Goal: Transaction & Acquisition: Subscribe to service/newsletter

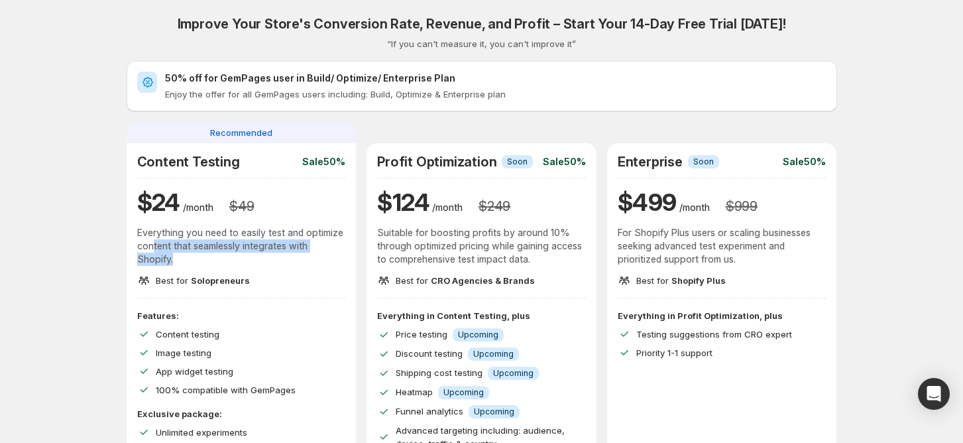
drag, startPoint x: 156, startPoint y: 241, endPoint x: 278, endPoint y: 256, distance: 122.3
click at [278, 256] on p "Everything you need to easily test and optimize content that seamlessly integra…" at bounding box center [241, 246] width 209 height 40
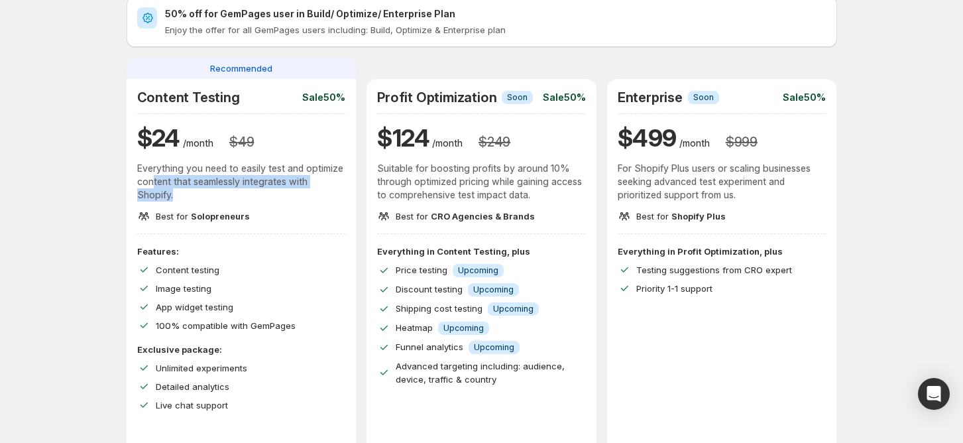
scroll to position [88, 0]
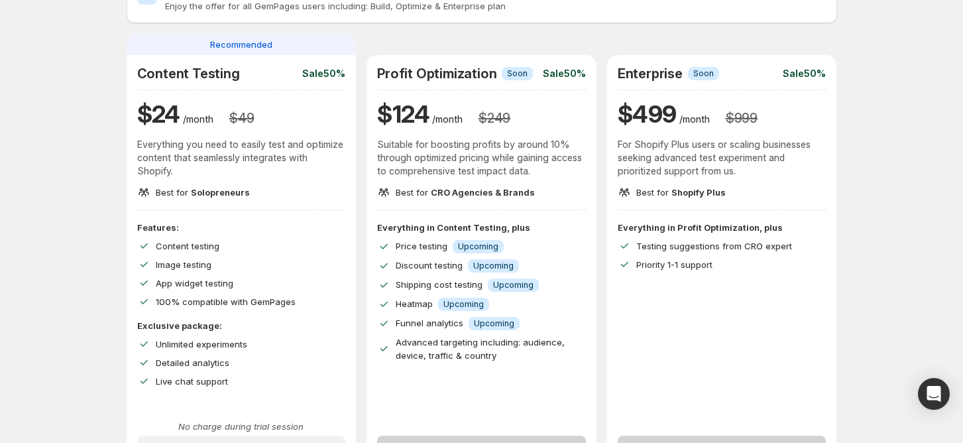
click at [445, 178] on div "Profit Optimization Info Soon Sale 50% $ 124 /month $ 249 Suitable for boosting…" at bounding box center [481, 132] width 209 height 133
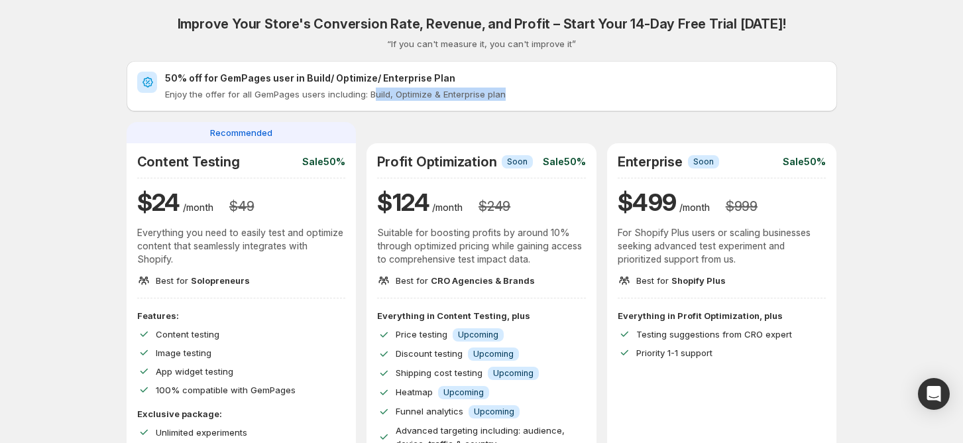
drag, startPoint x: 530, startPoint y: 91, endPoint x: 438, endPoint y: 108, distance: 93.6
click at [376, 106] on div "50% off for GemPages user in Build/ Optimize/ Enterprise Plan Enjoy the offer f…" at bounding box center [482, 86] width 710 height 50
drag, startPoint x: 176, startPoint y: 95, endPoint x: 510, endPoint y: 96, distance: 334.0
click at [510, 96] on p "Enjoy the offer for all GemPages users including: Build, Optimize & Enterprise …" at bounding box center [495, 93] width 661 height 13
click at [441, 100] on p "Enjoy the offer for all GemPages users including: Build, Optimize & Enterprise …" at bounding box center [495, 93] width 661 height 13
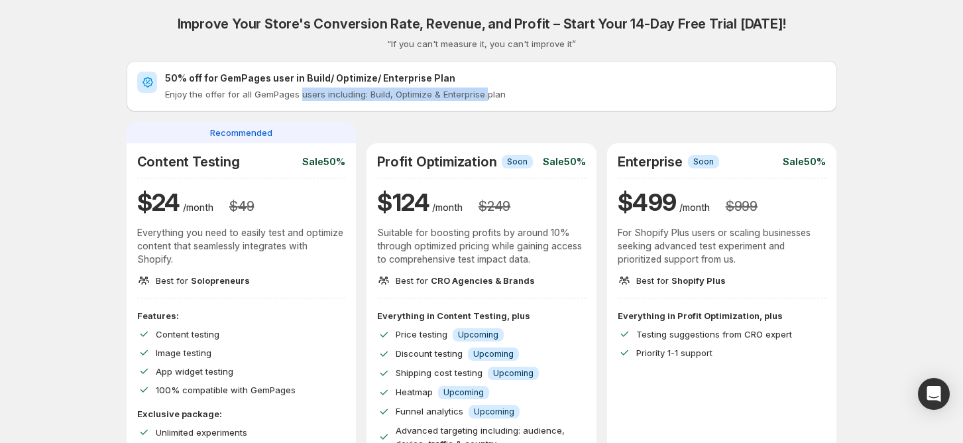
drag, startPoint x: 359, startPoint y: 91, endPoint x: 518, endPoint y: 91, distance: 159.1
click at [492, 91] on p "Enjoy the offer for all GemPages users including: Build, Optimize & Enterprise …" at bounding box center [495, 93] width 661 height 13
click at [520, 91] on p "Enjoy the offer for all GemPages users including: Build, Optimize & Enterprise …" at bounding box center [495, 93] width 661 height 13
drag, startPoint x: 167, startPoint y: 93, endPoint x: 559, endPoint y: 95, distance: 392.3
click at [557, 95] on div "50% off for GemPages user in Build/ Optimize/ Enterprise Plan Enjoy the offer f…" at bounding box center [481, 86] width 689 height 29
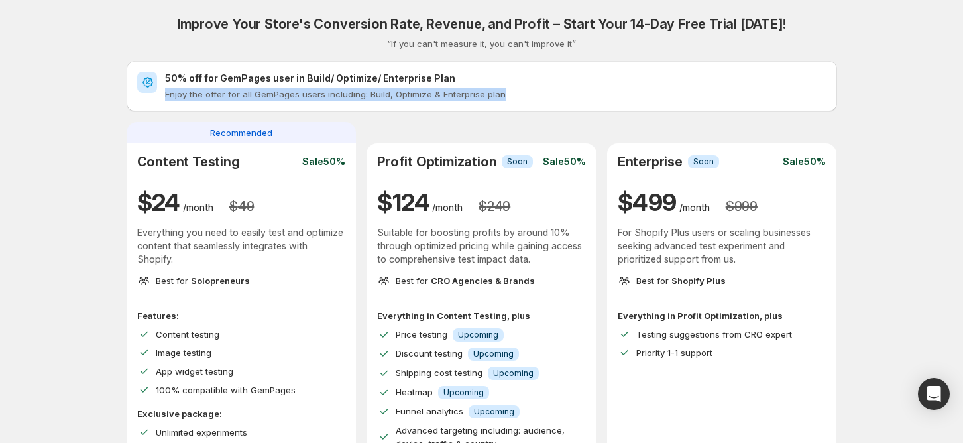
click at [389, 97] on p "Enjoy the offer for all GemPages users including: Build, Optimize & Enterprise …" at bounding box center [495, 93] width 661 height 13
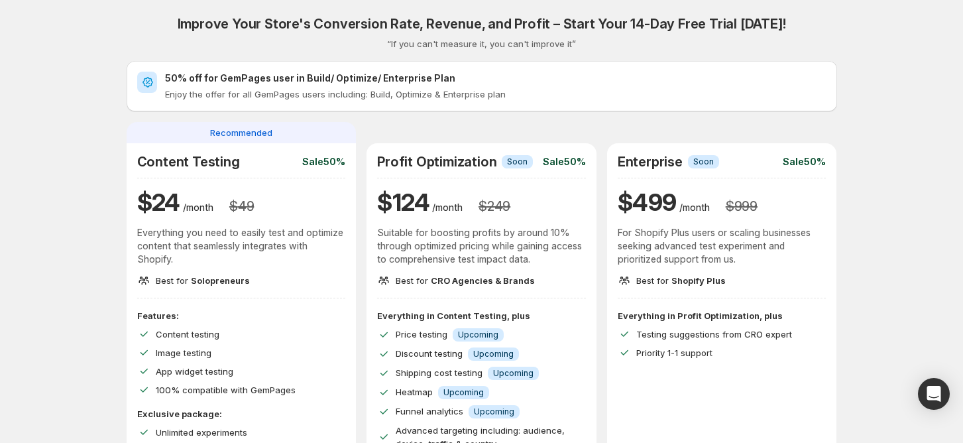
click at [467, 93] on p "Enjoy the offer for all GemPages users including: Build, Optimize & Enterprise …" at bounding box center [495, 93] width 661 height 13
click at [489, 95] on p "Enjoy the offer for all GemPages users including: Build, Optimize & Enterprise …" at bounding box center [495, 93] width 661 height 13
drag, startPoint x: 489, startPoint y: 95, endPoint x: 896, endPoint y: 150, distance: 410.6
click at [728, 123] on div "Improve Your Store's Conversion Rate, Revenue, and Profit – Start Your 14-Day F…" at bounding box center [482, 285] width 710 height 539
click at [249, 96] on p "Enjoy the offer for all GemPages users including: Build, Optimize & Enterprise …" at bounding box center [495, 93] width 661 height 13
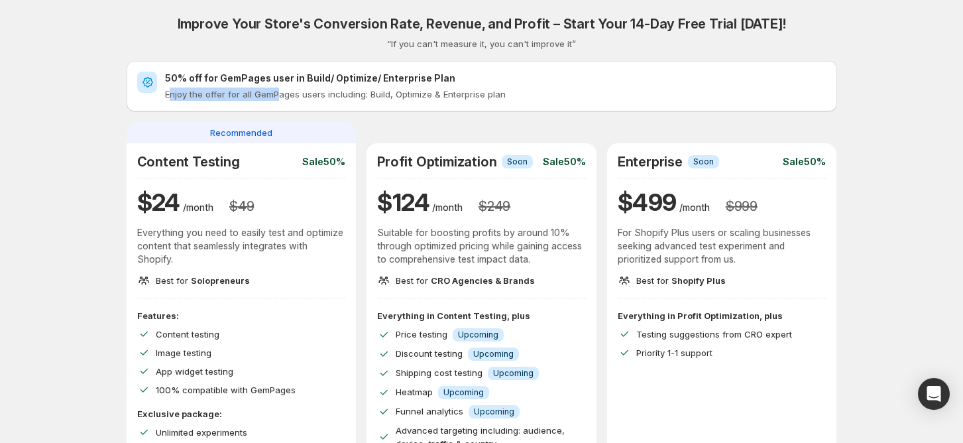
drag, startPoint x: 174, startPoint y: 93, endPoint x: 284, endPoint y: 93, distance: 110.0
click at [284, 93] on p "Enjoy the offer for all GemPages users including: Build, Optimize & Enterprise …" at bounding box center [495, 93] width 661 height 13
click at [292, 93] on p "Enjoy the offer for all GemPages users including: Build, Optimize & Enterprise …" at bounding box center [495, 93] width 661 height 13
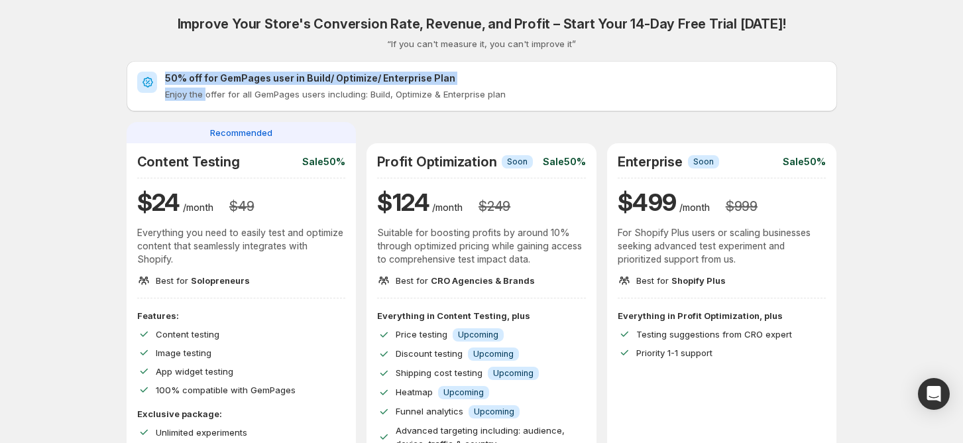
drag, startPoint x: 164, startPoint y: 93, endPoint x: 256, endPoint y: 98, distance: 92.9
click at [210, 93] on div "50% off for GemPages user in Build/ Optimize/ Enterprise Plan Enjoy the offer f…" at bounding box center [481, 86] width 689 height 29
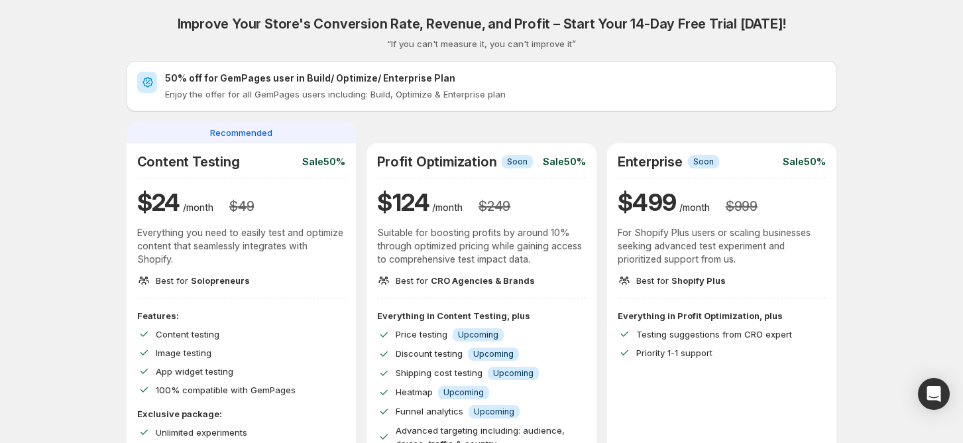
click at [259, 98] on p "Enjoy the offer for all GemPages users including: Build, Optimize & Enterprise …" at bounding box center [495, 93] width 661 height 13
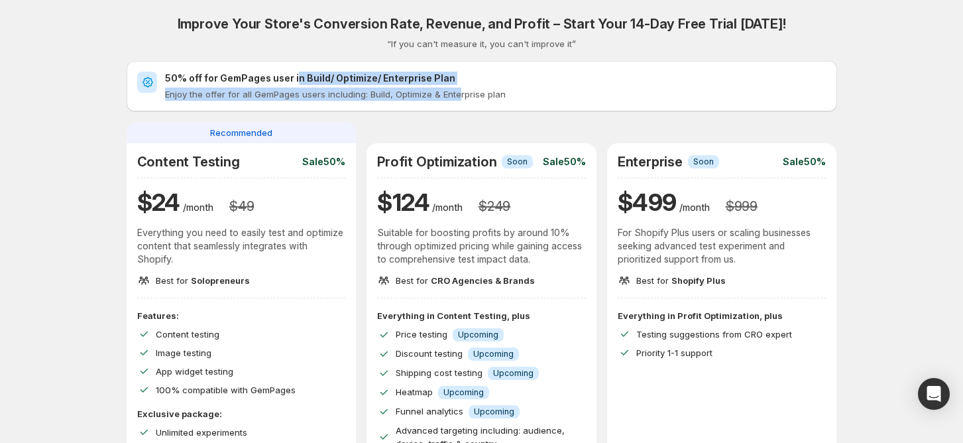
drag, startPoint x: 300, startPoint y: 80, endPoint x: 530, endPoint y: 98, distance: 230.7
click at [486, 93] on div "50% off for GemPages user in Build/ Optimize/ Enterprise Plan Enjoy the offer f…" at bounding box center [495, 86] width 661 height 29
